Goal: Transaction & Acquisition: Purchase product/service

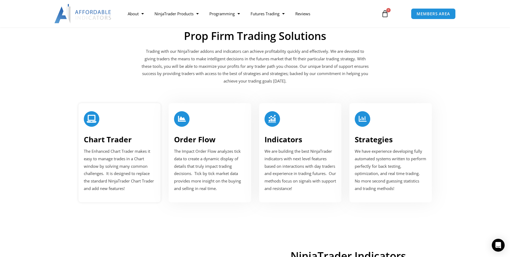
scroll to position [616, 0]
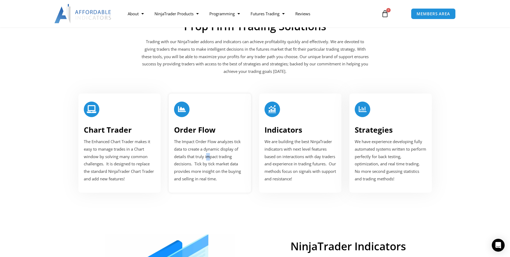
click at [208, 154] on span "The Impact Order Flow analyzes tick data to create a dynamic display of details…" at bounding box center [207, 160] width 67 height 43
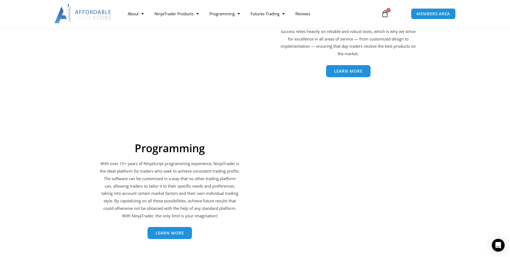
scroll to position [883, 0]
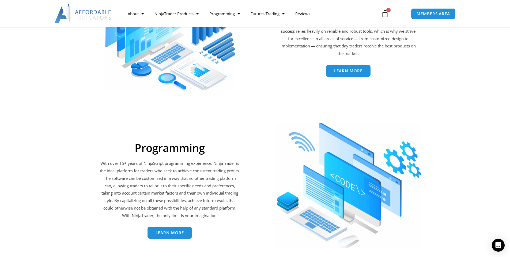
drag, startPoint x: 267, startPoint y: 144, endPoint x: 272, endPoint y: 138, distance: 8.0
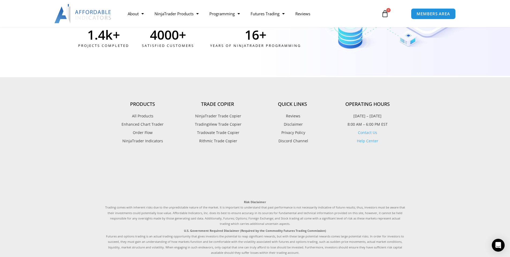
scroll to position [1445, 0]
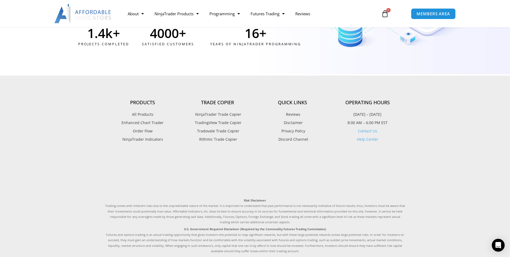
click at [141, 114] on span "All Products" at bounding box center [142, 114] width 21 height 7
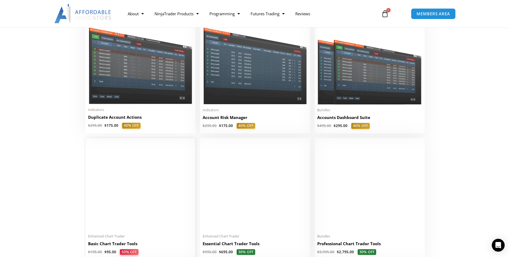
scroll to position [134, 0]
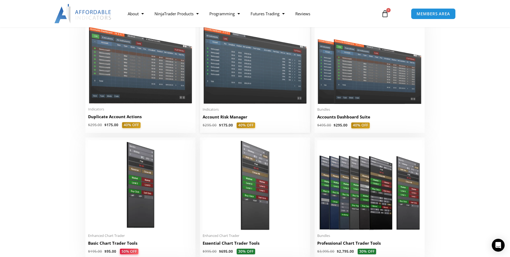
click at [277, 120] on h2 "Account Risk Manager" at bounding box center [255, 117] width 105 height 6
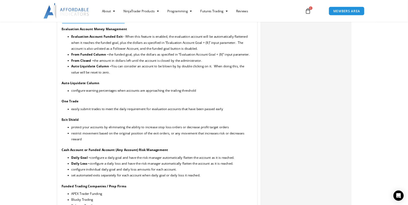
scroll to position [535, 0]
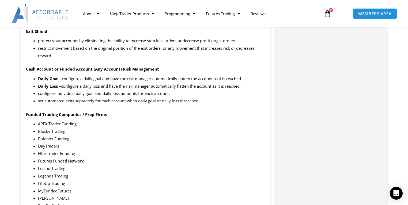
scroll to position [664, 0]
click at [316, 55] on div "Categories: Indicators , Trade Copier Buy With Confidence We have a strong foun…" at bounding box center [331, 147] width 111 height 1181
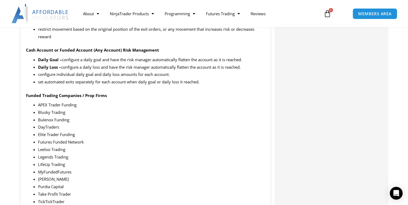
scroll to position [621, 0]
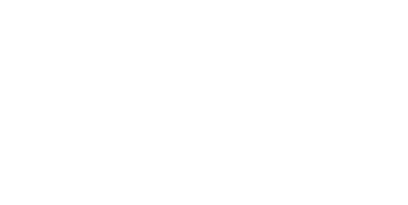
scroll to position [107, 0]
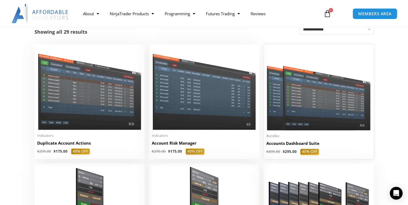
click at [290, 85] on img at bounding box center [318, 88] width 105 height 83
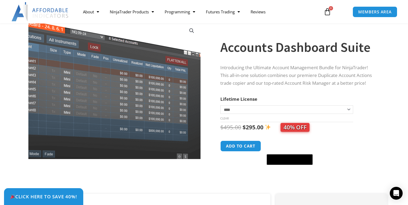
scroll to position [43, 0]
